Goal: Check status

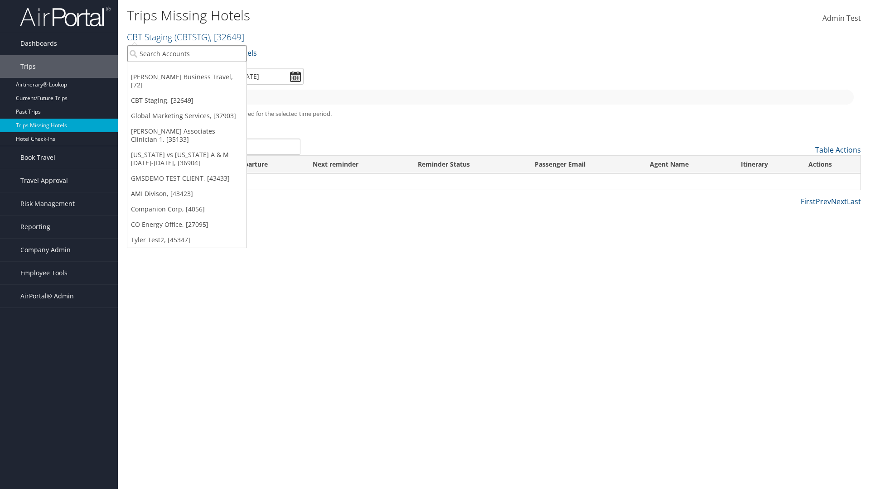
click at [187, 53] on input "search" at bounding box center [186, 53] width 119 height 17
type input "[PERSON_NAME] Business Travel"
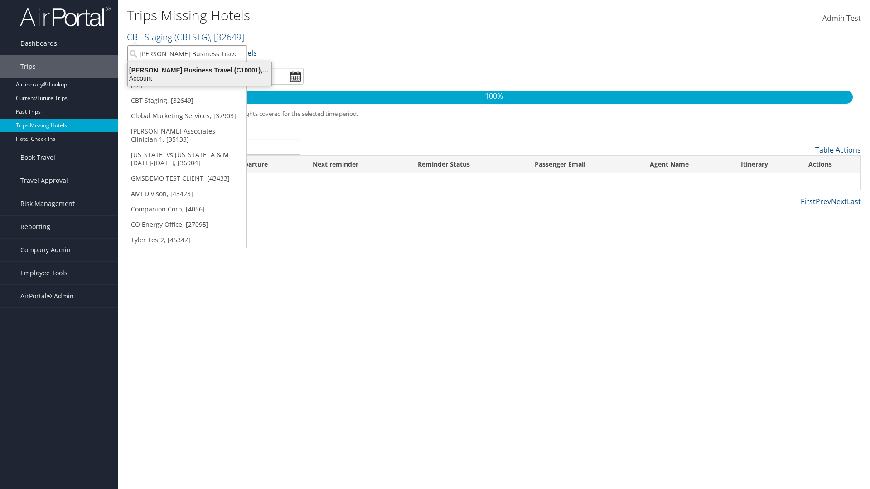
click at [199, 78] on div "Account" at bounding box center [199, 78] width 155 height 8
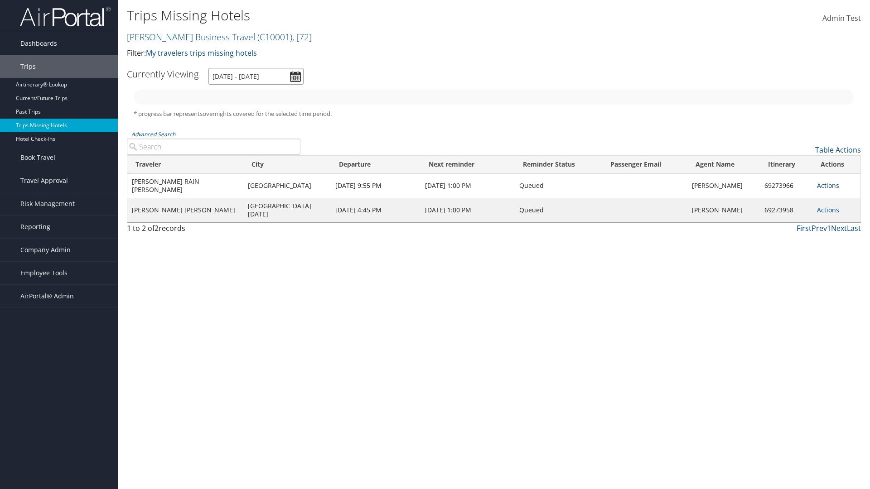
click at [256, 76] on input "[DATE] - [DATE]" at bounding box center [255, 76] width 95 height 17
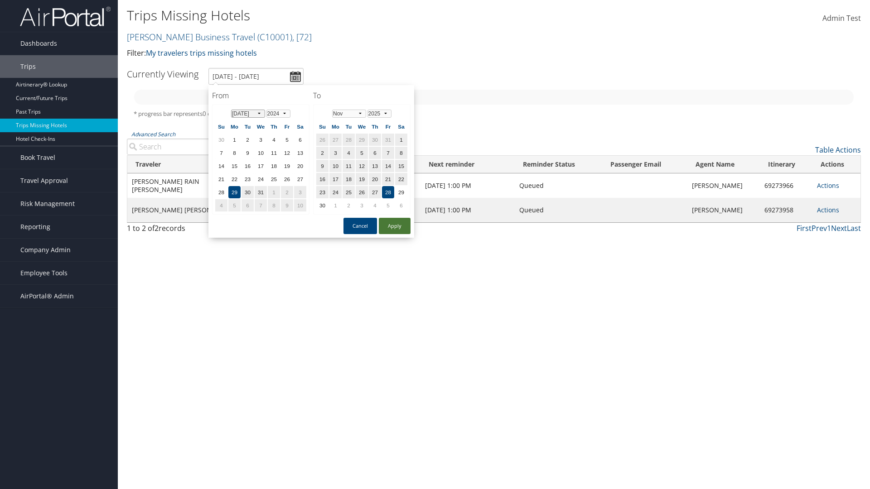
click at [248, 113] on select "Jan Feb Mar Apr May Jun Jul Aug Sep Oct Nov Dec" at bounding box center [248, 114] width 34 height 8
click at [395, 226] on button "Apply" at bounding box center [395, 226] width 32 height 16
type input "7/29/2024 - 11/28/2025"
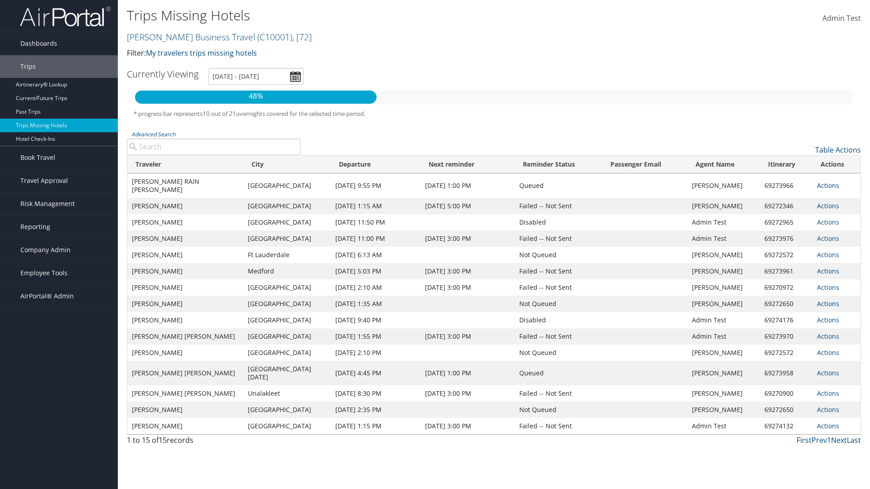
click at [827, 181] on link "Actions" at bounding box center [828, 185] width 22 height 9
click at [0, 0] on link "View Itinerary" at bounding box center [0, 0] width 0 height 0
